Goal: Task Accomplishment & Management: Complete application form

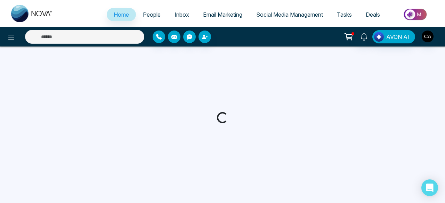
select select "*"
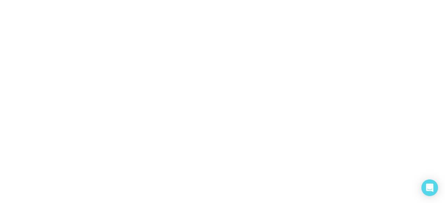
select select "*"
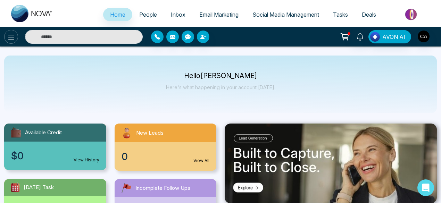
click at [12, 37] on icon at bounding box center [11, 37] width 6 height 5
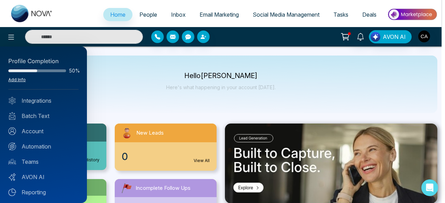
click at [15, 78] on link "Add Info" at bounding box center [16, 79] width 17 height 5
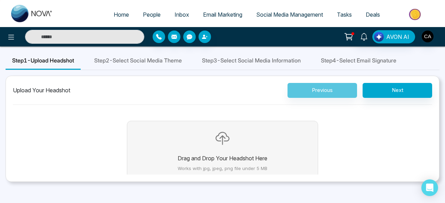
click at [221, 138] on icon "button" at bounding box center [222, 139] width 14 height 14
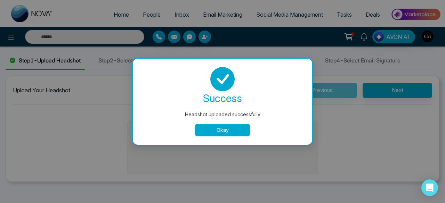
click at [220, 131] on button "Okay" at bounding box center [223, 130] width 56 height 13
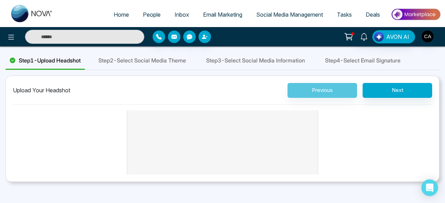
scroll to position [60, 0]
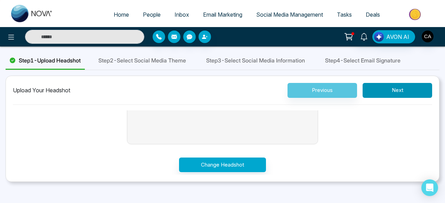
click at [398, 89] on button "Next" at bounding box center [396, 90] width 69 height 15
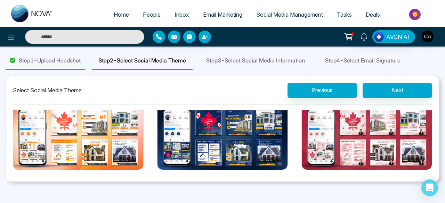
scroll to position [144, 0]
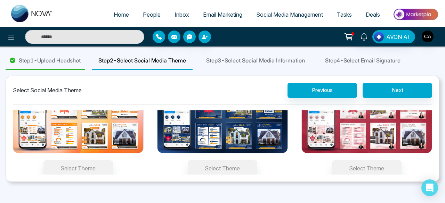
click at [225, 136] on img at bounding box center [222, 121] width 131 height 66
click at [225, 160] on button "Select Theme" at bounding box center [222, 168] width 69 height 16
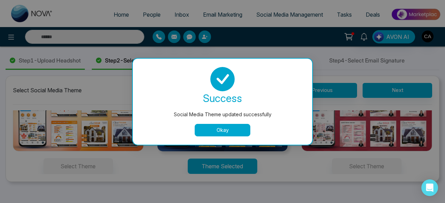
scroll to position [131, 0]
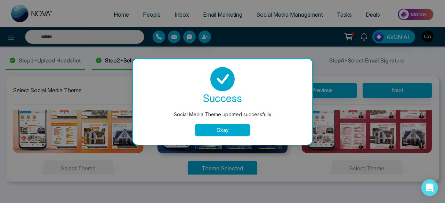
click at [231, 130] on button "Okay" at bounding box center [223, 130] width 56 height 13
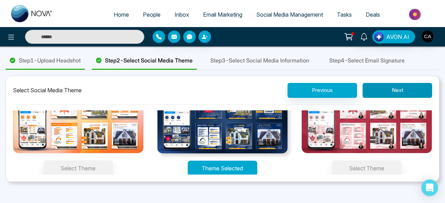
click at [393, 86] on button "Next" at bounding box center [396, 90] width 69 height 15
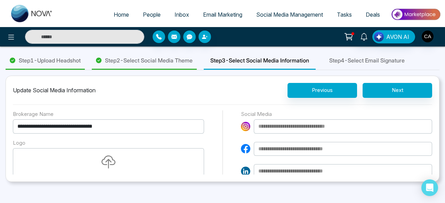
click at [110, 157] on icon "button" at bounding box center [108, 163] width 14 height 14
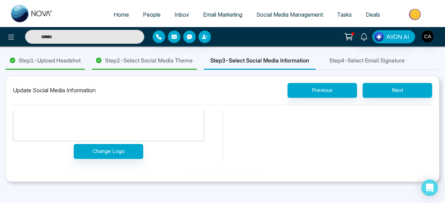
scroll to position [69, 0]
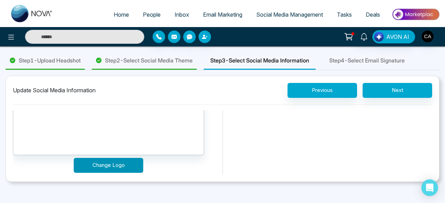
click at [93, 160] on button "Change Logo" at bounding box center [108, 165] width 69 height 15
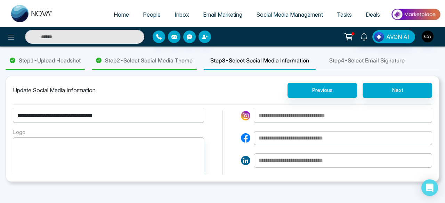
scroll to position [0, 0]
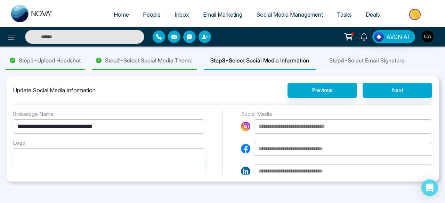
click at [267, 168] on input at bounding box center [343, 171] width 178 height 14
paste input "**********"
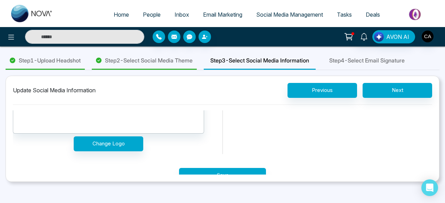
scroll to position [104, 0]
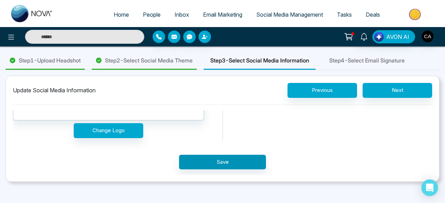
type input "**********"
click at [216, 159] on button "Save" at bounding box center [222, 162] width 87 height 15
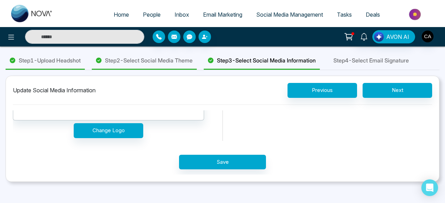
click at [210, 127] on div "**********" at bounding box center [222, 73] width 419 height 135
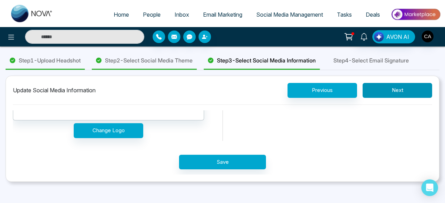
click at [408, 90] on button "Next" at bounding box center [396, 90] width 69 height 15
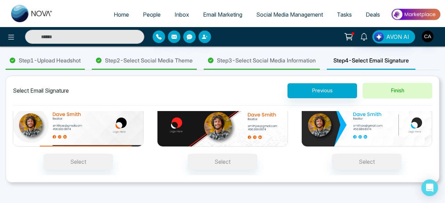
scroll to position [3, 0]
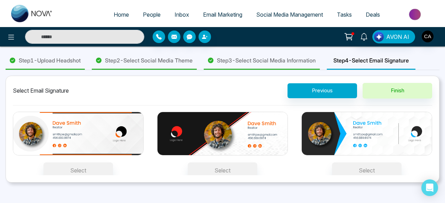
click at [354, 138] on img at bounding box center [366, 134] width 131 height 44
click at [354, 163] on button "Select" at bounding box center [366, 171] width 69 height 16
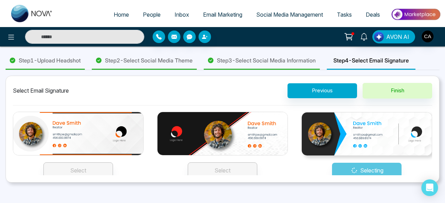
scroll to position [5, 0]
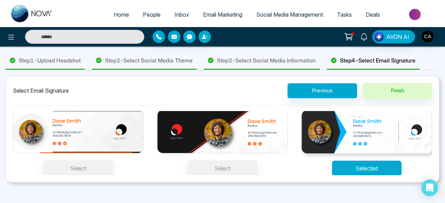
click at [228, 130] on img at bounding box center [222, 132] width 131 height 44
click at [228, 160] on button "Select" at bounding box center [222, 168] width 69 height 16
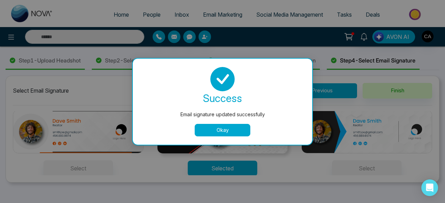
click at [234, 132] on button "Okay" at bounding box center [223, 130] width 56 height 13
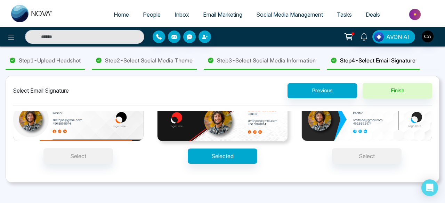
scroll to position [0, 0]
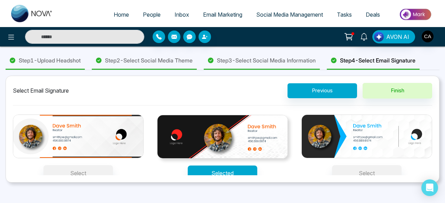
click at [372, 136] on img at bounding box center [366, 137] width 131 height 44
click at [372, 165] on button "Select" at bounding box center [366, 173] width 69 height 16
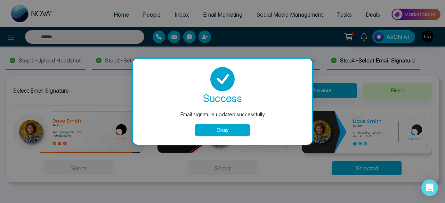
click at [219, 131] on button "Okay" at bounding box center [223, 130] width 56 height 13
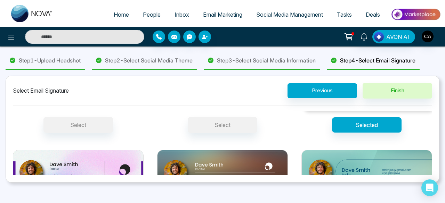
scroll to position [0, 0]
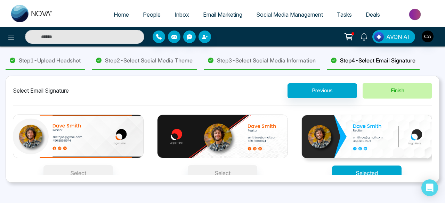
click at [396, 91] on button "Finish" at bounding box center [396, 91] width 69 height 16
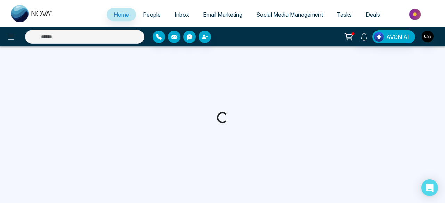
select select "*"
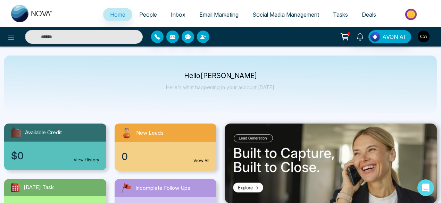
click at [419, 36] on img "button" at bounding box center [424, 37] width 12 height 12
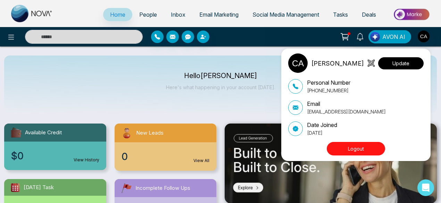
click at [407, 62] on button "Update" at bounding box center [401, 63] width 46 height 12
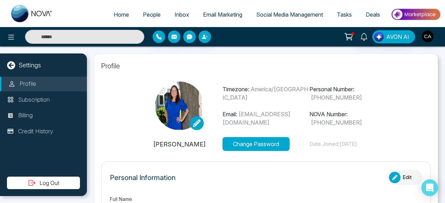
type input "**********"
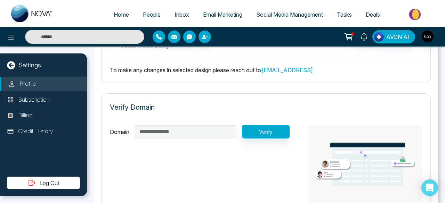
scroll to position [660, 0]
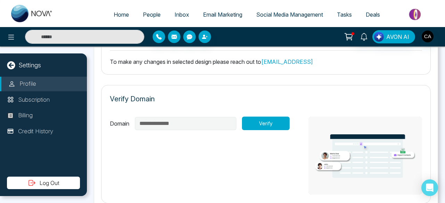
click at [266, 118] on button "Verify" at bounding box center [266, 124] width 48 height 14
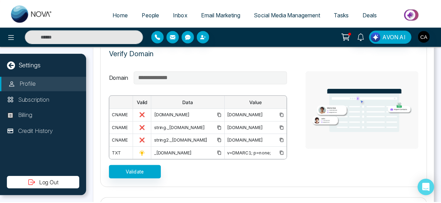
scroll to position [695, 0]
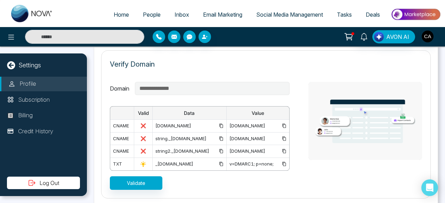
click at [114, 16] on span "Home" at bounding box center [121, 14] width 15 height 7
select select "*"
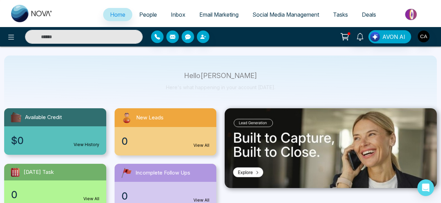
scroll to position [6, 0]
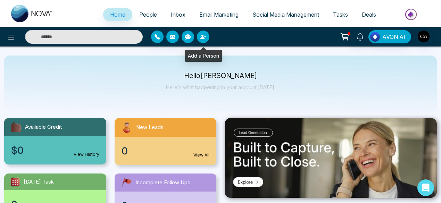
click at [202, 34] on icon "button" at bounding box center [203, 37] width 6 height 6
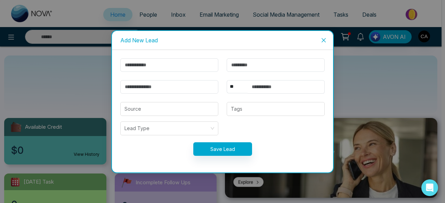
click at [322, 40] on icon "close" at bounding box center [324, 41] width 6 height 6
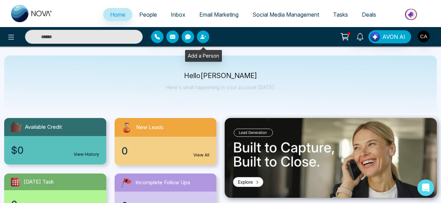
click at [201, 35] on icon "button" at bounding box center [203, 37] width 6 height 6
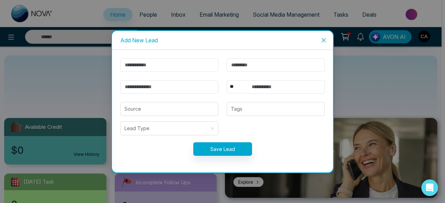
click at [140, 63] on input "text" at bounding box center [169, 65] width 98 height 14
type input "******"
type input "*********"
type input "**********"
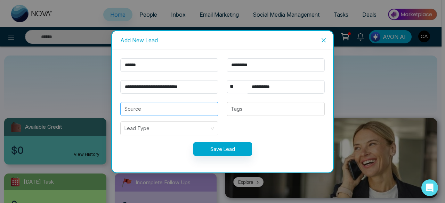
click at [162, 106] on input "search" at bounding box center [169, 108] width 90 height 13
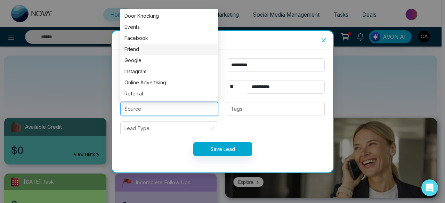
click at [146, 48] on div "Friend" at bounding box center [169, 50] width 90 height 8
type input "******"
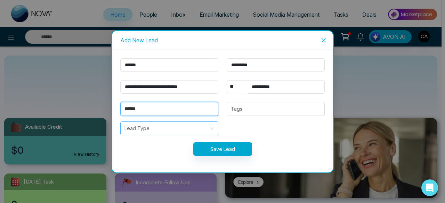
click at [213, 127] on div "Lead Type" at bounding box center [169, 129] width 98 height 14
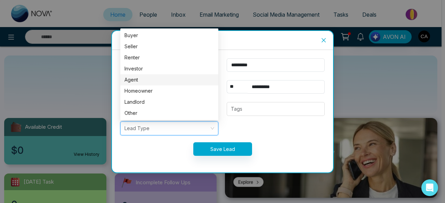
click at [158, 76] on div "Agent" at bounding box center [169, 80] width 90 height 8
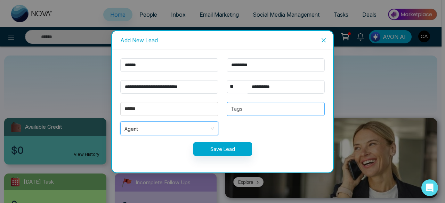
click at [242, 105] on div at bounding box center [276, 109] width 94 height 8
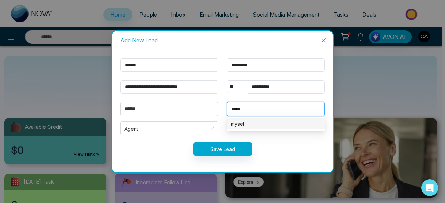
type input "******"
click at [248, 124] on div "myself" at bounding box center [276, 124] width 90 height 8
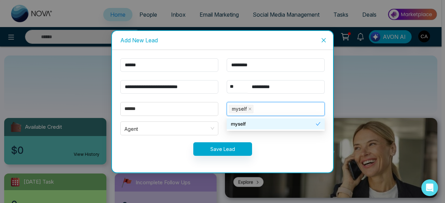
click at [233, 125] on div "myself" at bounding box center [273, 124] width 85 height 8
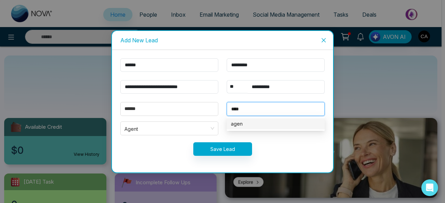
type input "*****"
click at [247, 125] on div "agent" at bounding box center [276, 124] width 90 height 8
type input "*******"
click at [247, 125] on div "realtor" at bounding box center [276, 124] width 90 height 8
type input "*******"
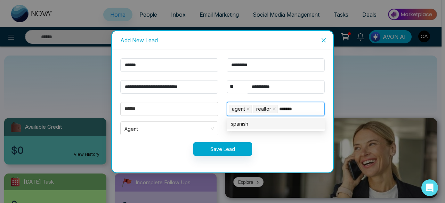
click at [243, 119] on div "spanish" at bounding box center [275, 123] width 98 height 11
type input "******"
type input "**********"
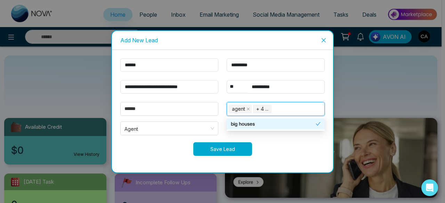
click at [213, 149] on button "Save Lead" at bounding box center [222, 149] width 59 height 14
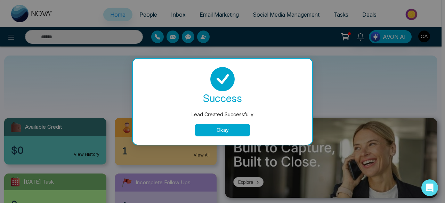
drag, startPoint x: 218, startPoint y: 130, endPoint x: 289, endPoint y: 137, distance: 71.2
click at [218, 130] on button "Okay" at bounding box center [223, 130] width 56 height 13
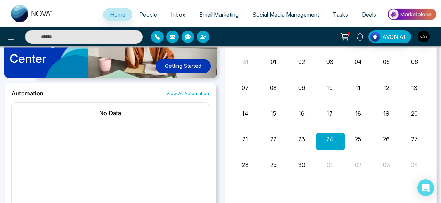
scroll to position [399, 0]
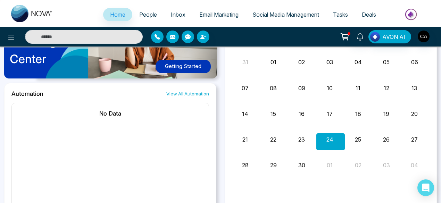
click at [186, 92] on link "View All Automation" at bounding box center [187, 94] width 43 height 7
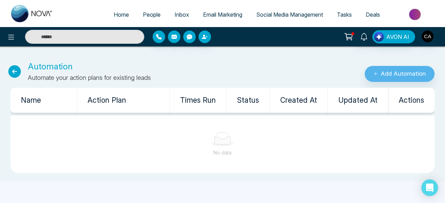
select select "*"
